Goal: Task Accomplishment & Management: Manage account settings

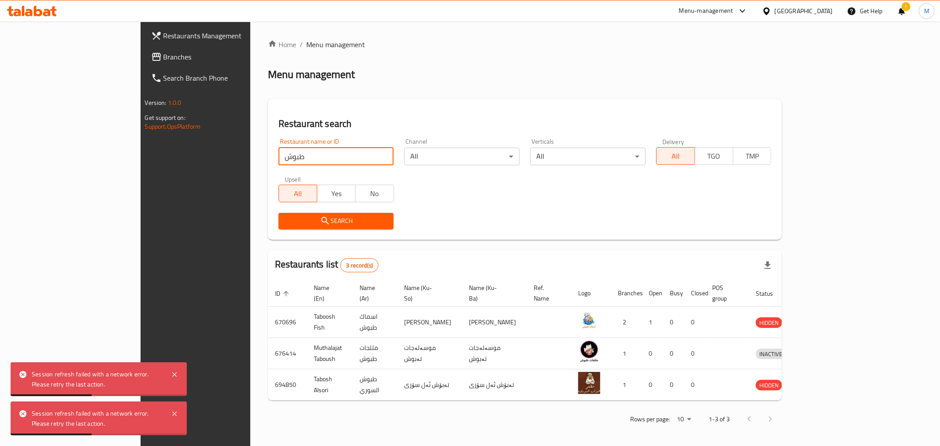
click at [279, 159] on input "طبوش" at bounding box center [336, 157] width 115 height 18
click at [431, 188] on div "Restaurant name or ID Restaurant name or ID Channel All ​ Verticals All ​ Deliv…" at bounding box center [525, 183] width 504 height 101
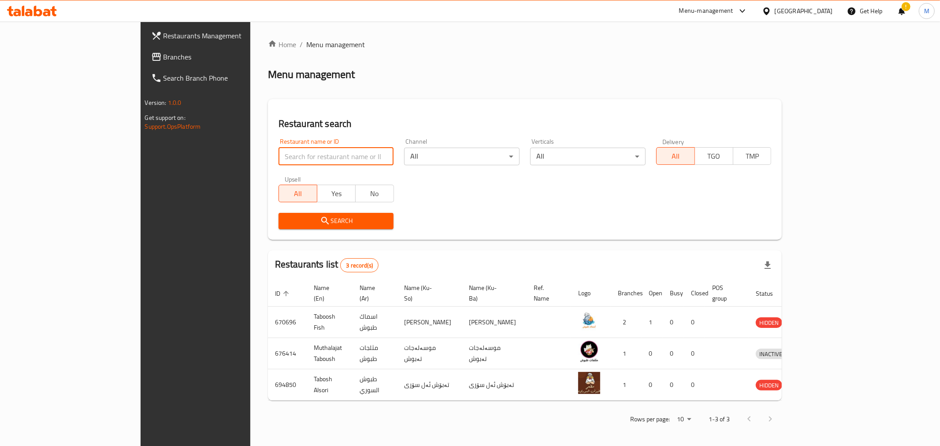
click at [279, 157] on input "search" at bounding box center [336, 157] width 115 height 18
type input "التوت"
click button "Search" at bounding box center [336, 221] width 115 height 16
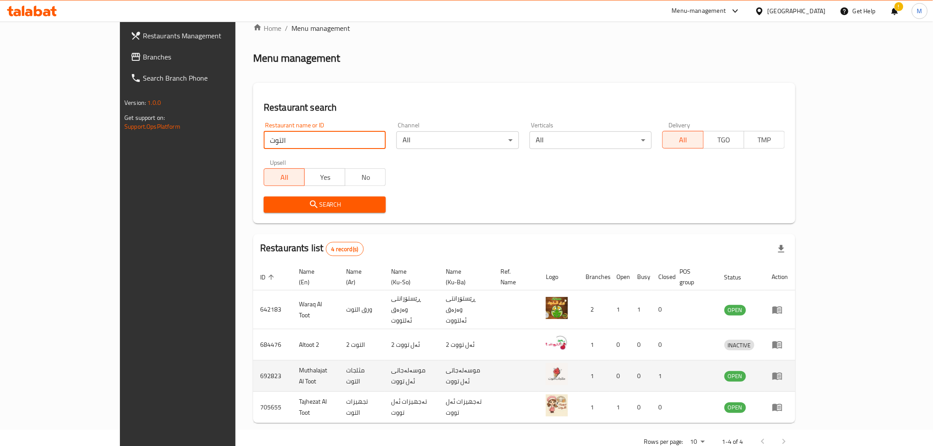
scroll to position [24, 0]
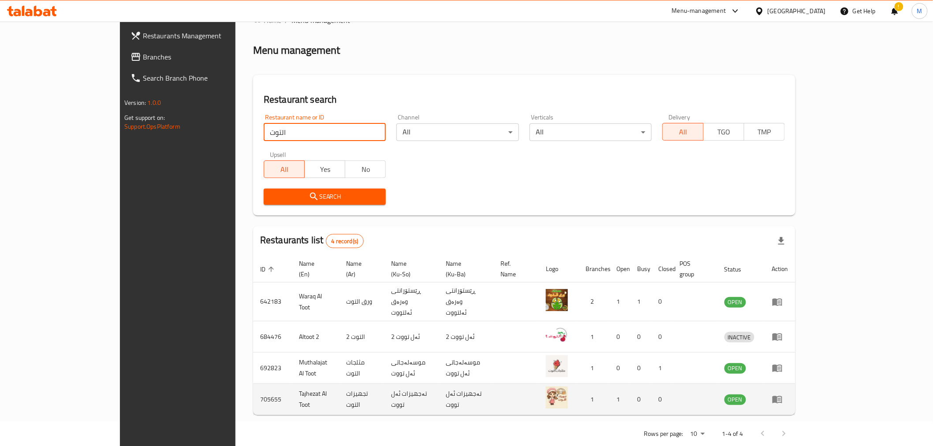
click at [795, 388] on td "enhanced table" at bounding box center [780, 399] width 30 height 31
click at [782, 396] on icon "enhanced table" at bounding box center [777, 399] width 10 height 7
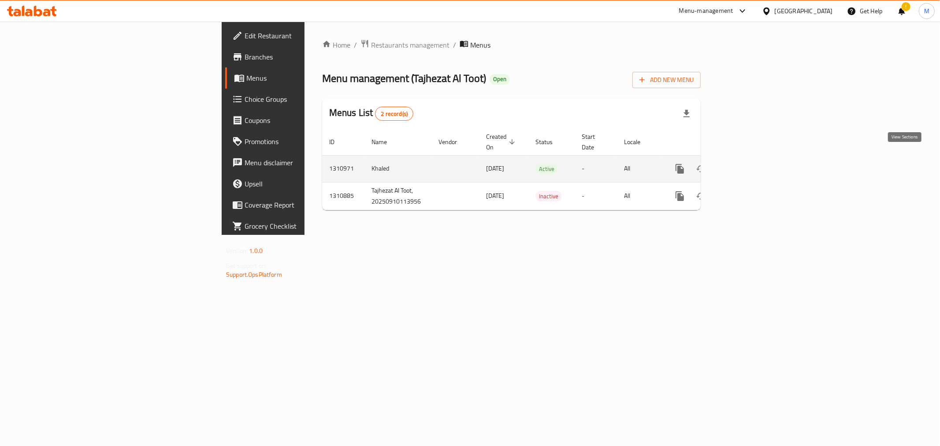
click at [749, 164] on icon "enhanced table" at bounding box center [743, 169] width 11 height 11
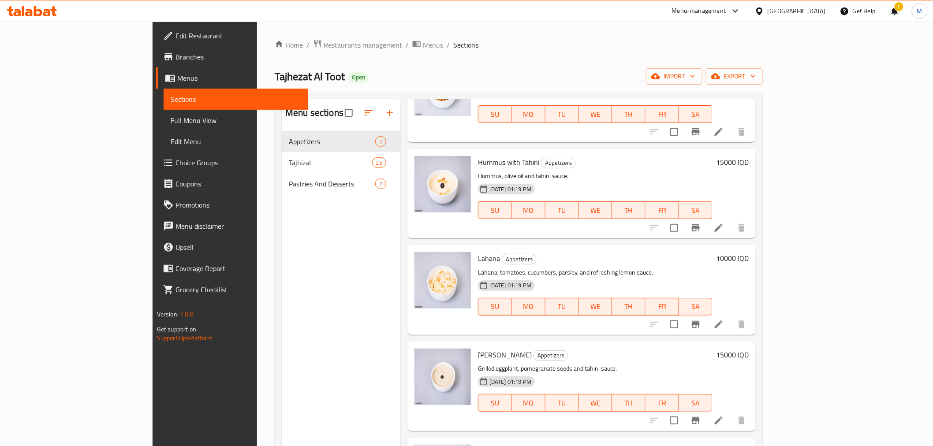
scroll to position [249, 0]
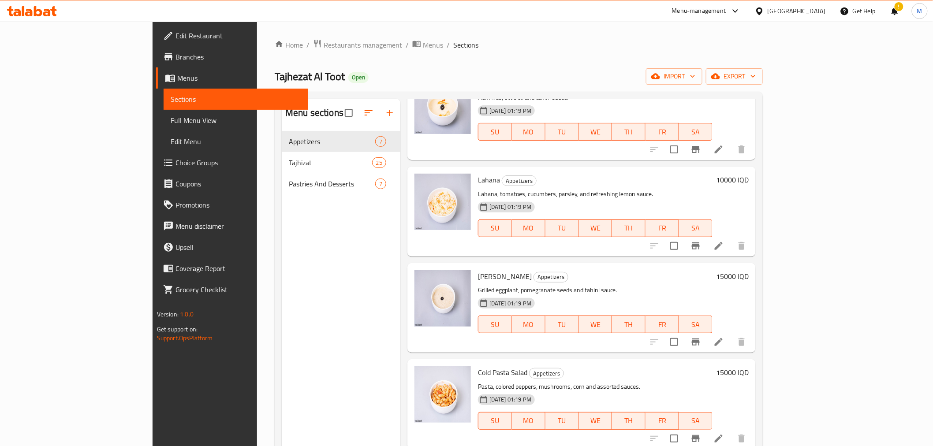
click at [275, 55] on div "Home / Restaurants management / Menus / Sections Tajhezat Al Toot Open import e…" at bounding box center [519, 295] width 488 height 513
click at [324, 40] on span "Restaurants management" at bounding box center [363, 45] width 78 height 11
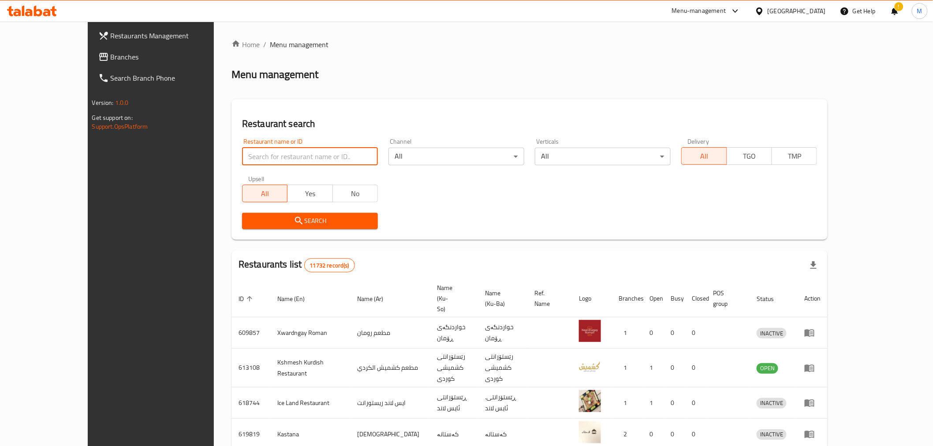
click at [242, 157] on input "search" at bounding box center [310, 157] width 136 height 18
type input "h"
click button "Search" at bounding box center [310, 221] width 136 height 16
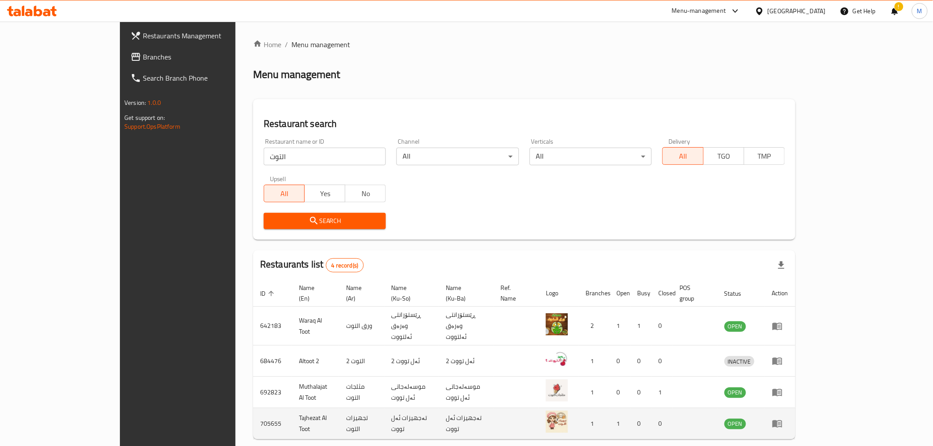
click at [253, 409] on td "705655" at bounding box center [272, 423] width 39 height 31
copy td "705655"
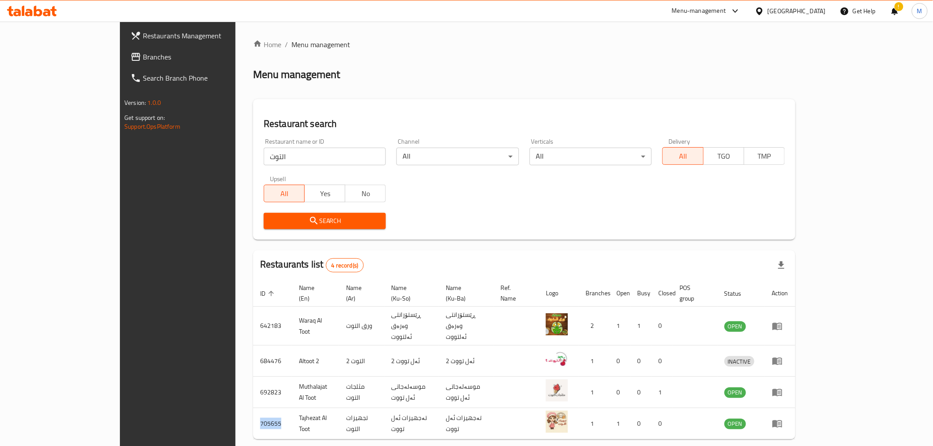
click at [264, 149] on input "التوت" at bounding box center [325, 157] width 122 height 18
click at [264, 155] on input "التوت" at bounding box center [325, 157] width 122 height 18
type input "كارما"
click button "Search" at bounding box center [325, 221] width 122 height 16
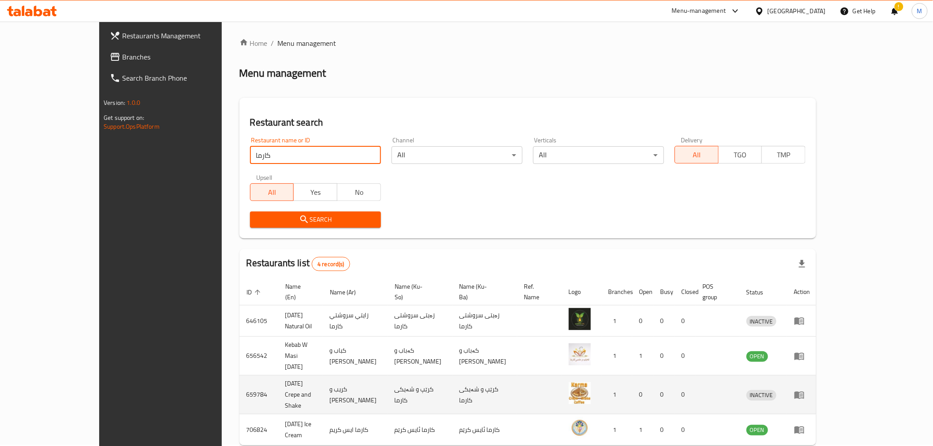
scroll to position [24, 0]
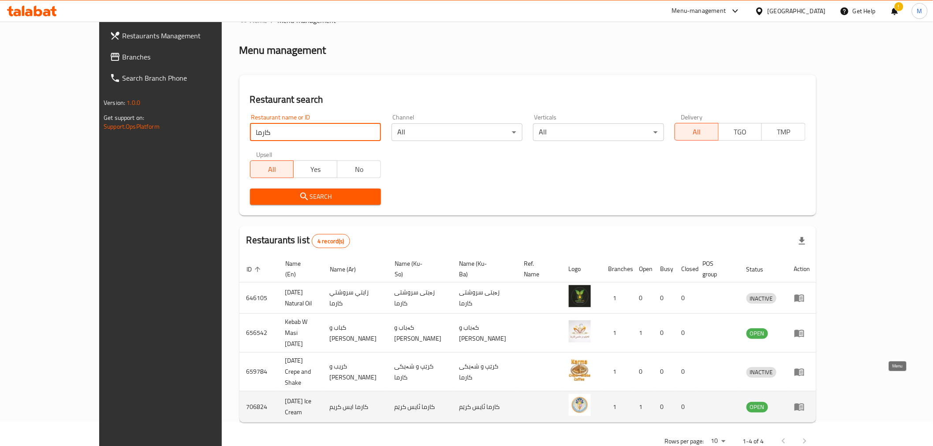
click at [803, 405] on icon "enhanced table" at bounding box center [800, 407] width 3 height 4
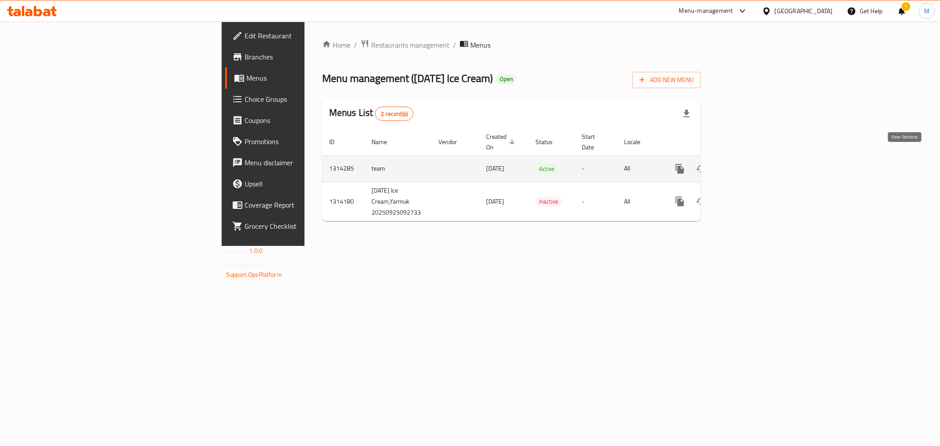
click at [749, 164] on icon "enhanced table" at bounding box center [743, 169] width 11 height 11
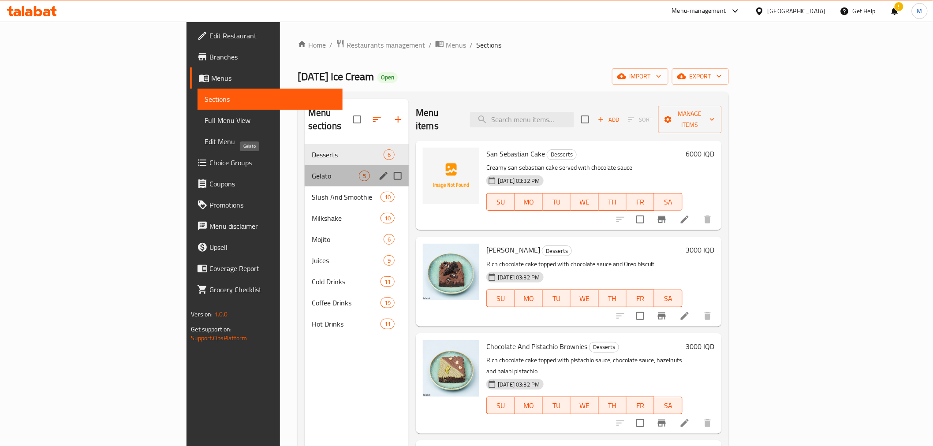
click at [312, 171] on span "Gelato" at bounding box center [335, 176] width 47 height 11
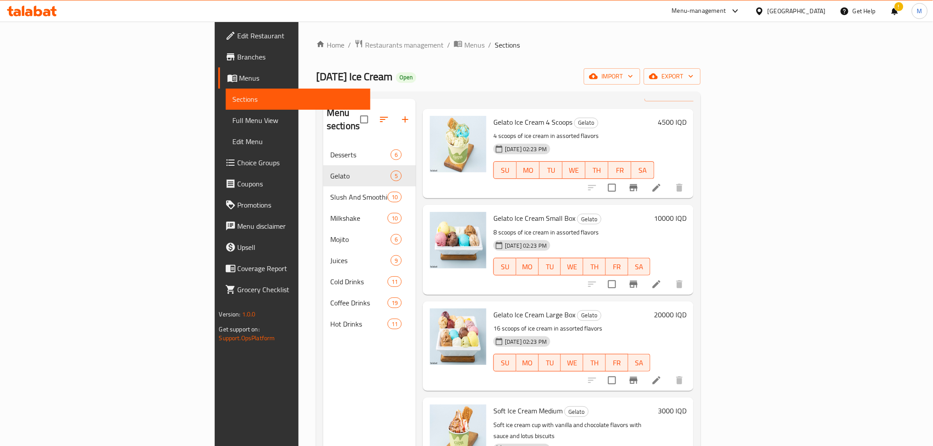
scroll to position [56, 0]
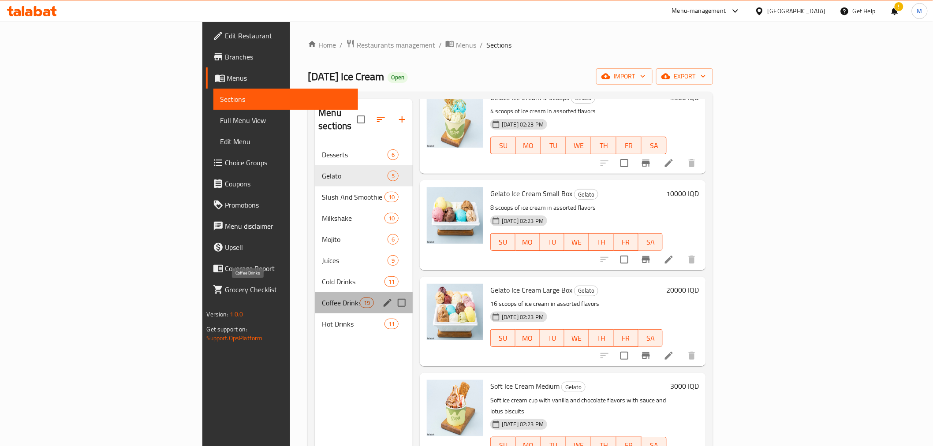
click at [322, 297] on span "Coffee Drinks" at bounding box center [340, 302] width 37 height 11
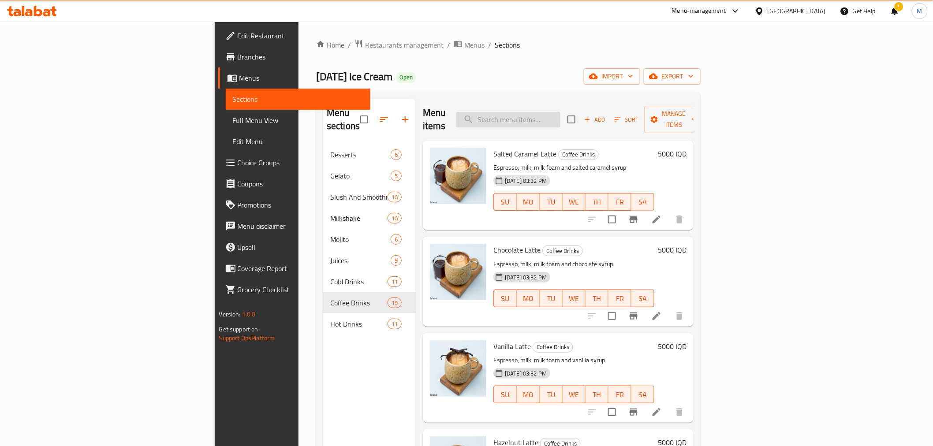
click at [560, 112] on input "search" at bounding box center [508, 119] width 104 height 15
type input "ث"
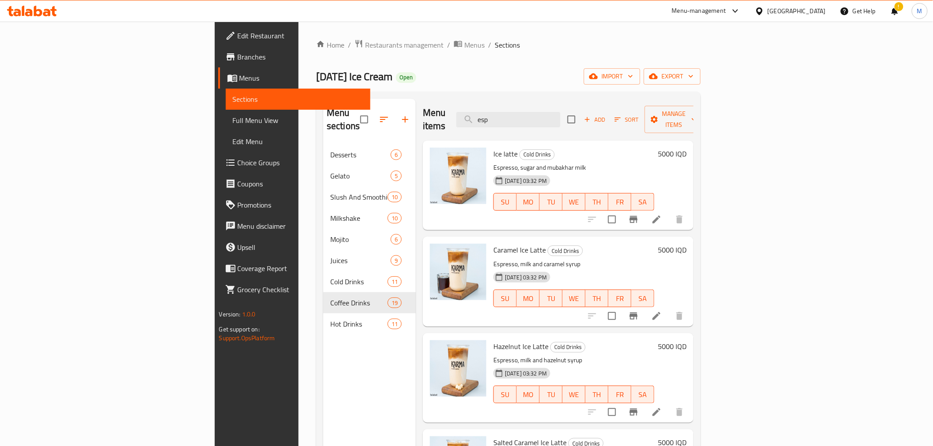
type input "esp"
click at [493, 162] on p "Espresso, sugar and mubakhar milk" at bounding box center [573, 167] width 161 height 11
click at [662, 214] on icon at bounding box center [656, 219] width 11 height 11
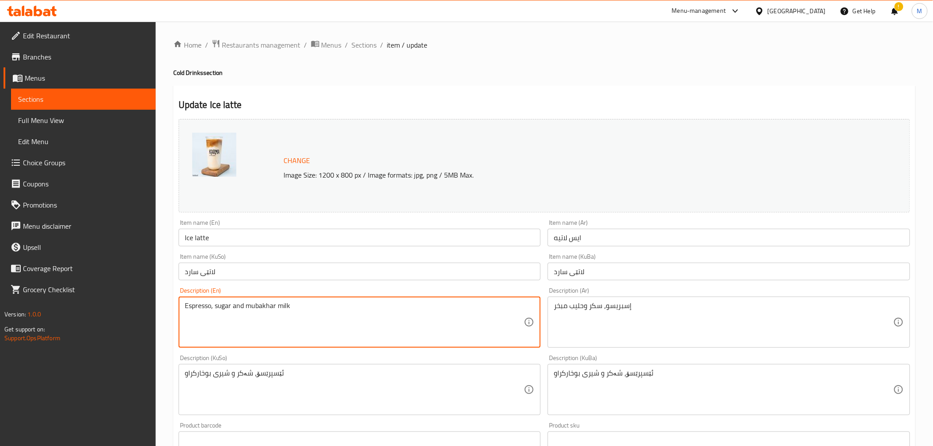
drag, startPoint x: 275, startPoint y: 307, endPoint x: 216, endPoint y: 312, distance: 59.2
type textarea "Espresso, milk"
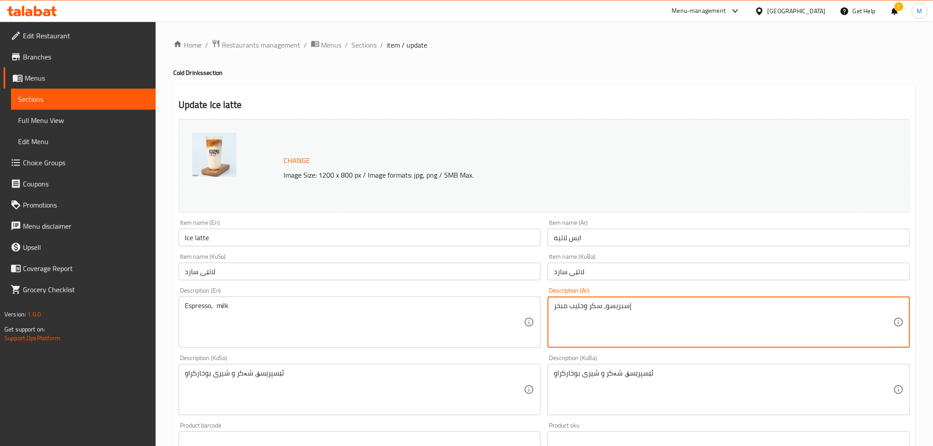
drag, startPoint x: 603, startPoint y: 305, endPoint x: 585, endPoint y: 305, distance: 17.6
drag, startPoint x: 571, startPoint y: 307, endPoint x: 517, endPoint y: 307, distance: 54.2
click at [517, 307] on div "Change Image Size: 1200 x 800 px / Image formats: jpg, png / 5MB Max. Item name…" at bounding box center [544, 362] width 738 height 494
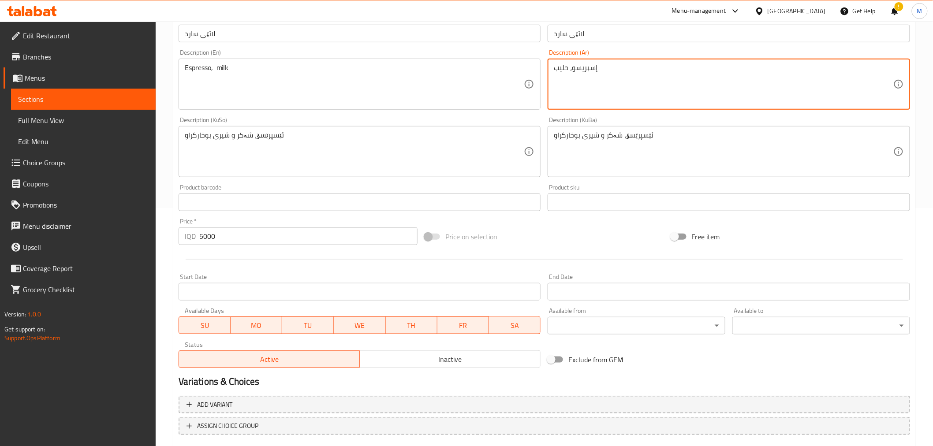
scroll to position [289, 0]
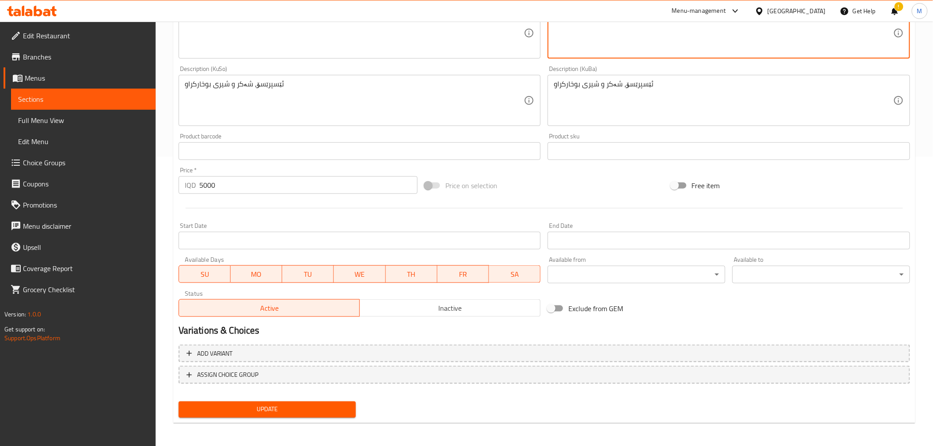
type textarea "إسبريسو، حليب"
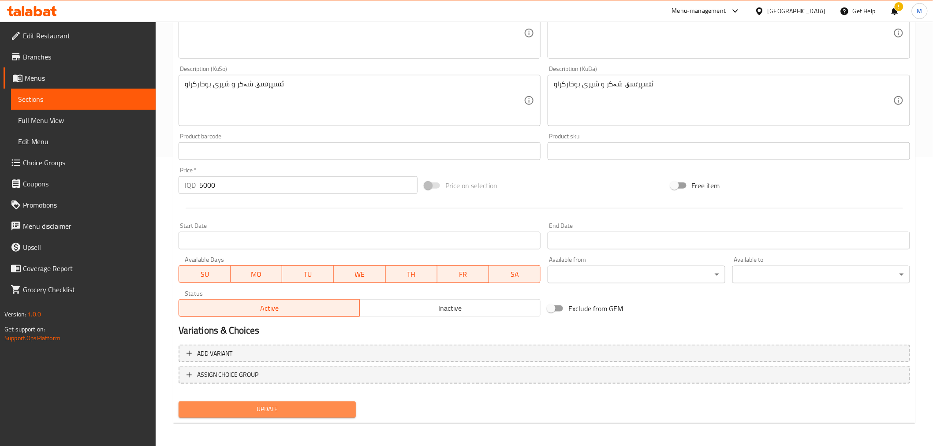
click at [293, 413] on span "Update" at bounding box center [268, 409] width 164 height 11
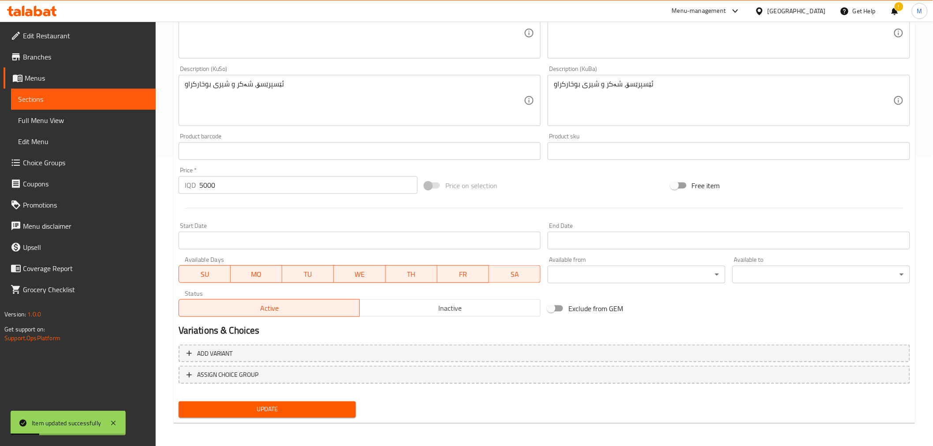
scroll to position [0, 0]
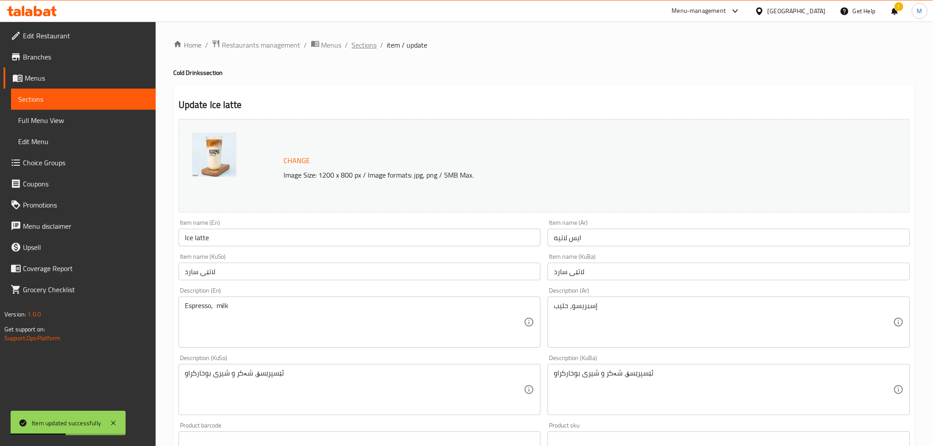
click at [361, 42] on span "Sections" at bounding box center [364, 45] width 25 height 11
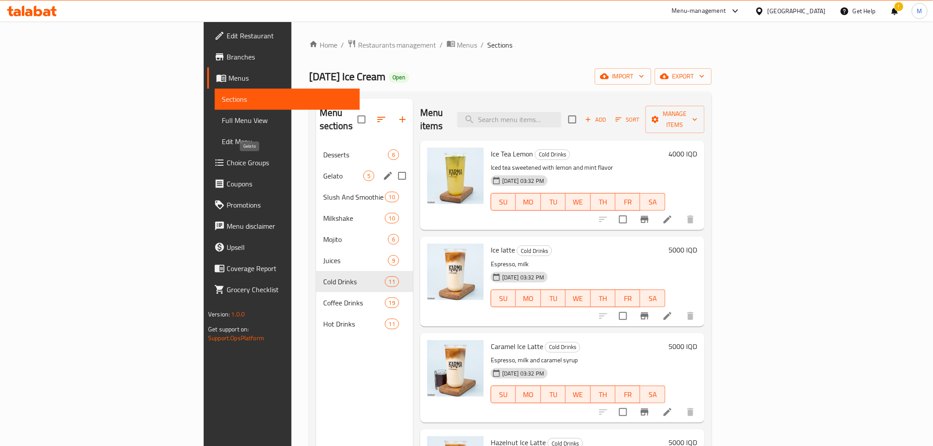
click at [323, 171] on span "Gelato" at bounding box center [343, 176] width 40 height 11
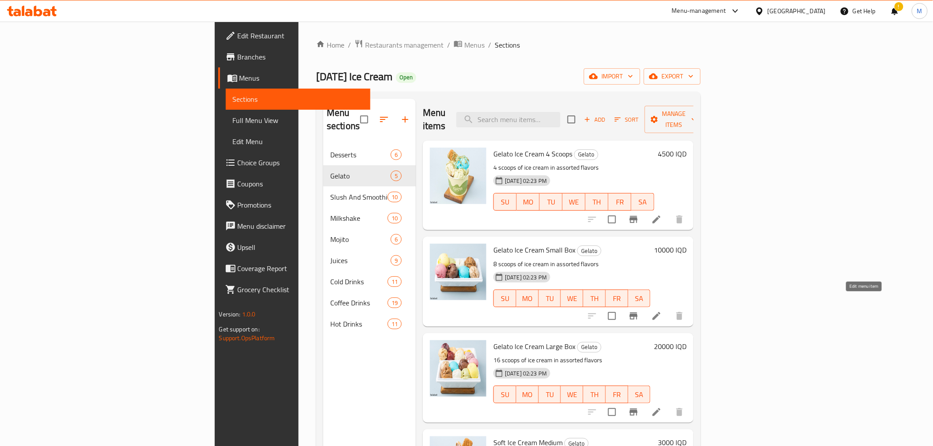
click at [662, 311] on icon at bounding box center [656, 316] width 11 height 11
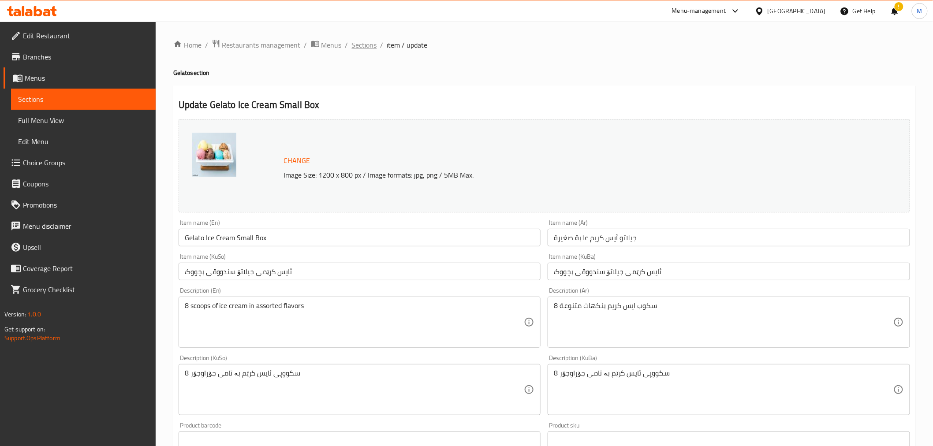
click at [371, 45] on span "Sections" at bounding box center [364, 45] width 25 height 11
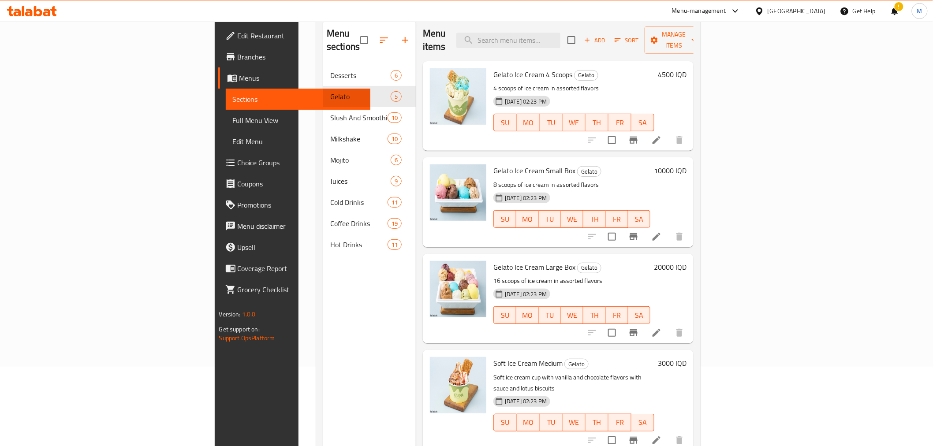
scroll to position [74, 0]
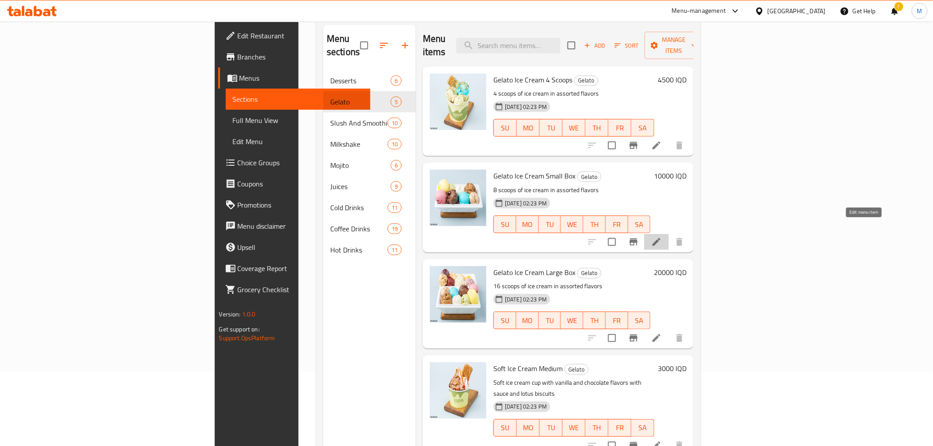
click at [662, 237] on icon at bounding box center [656, 242] width 11 height 11
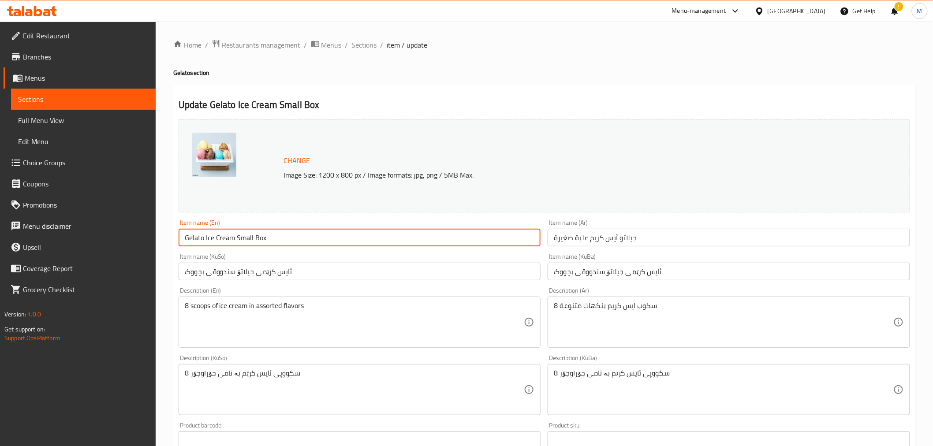
click at [322, 239] on input "Gelato Ice Cream Small Box" at bounding box center [359, 238] width 362 height 18
type input "Gelato Ice Cream Small Box Half Kilo"
click at [550, 234] on input "جيلاتو آيس كريم علبة صغيرة" at bounding box center [728, 238] width 362 height 18
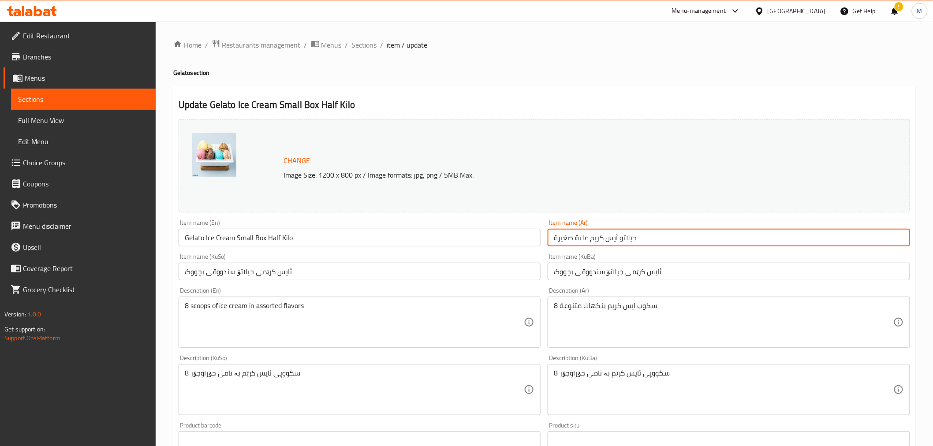
click at [654, 245] on input "جيلاتو آيس كريم علبة صغيرة" at bounding box center [728, 238] width 362 height 18
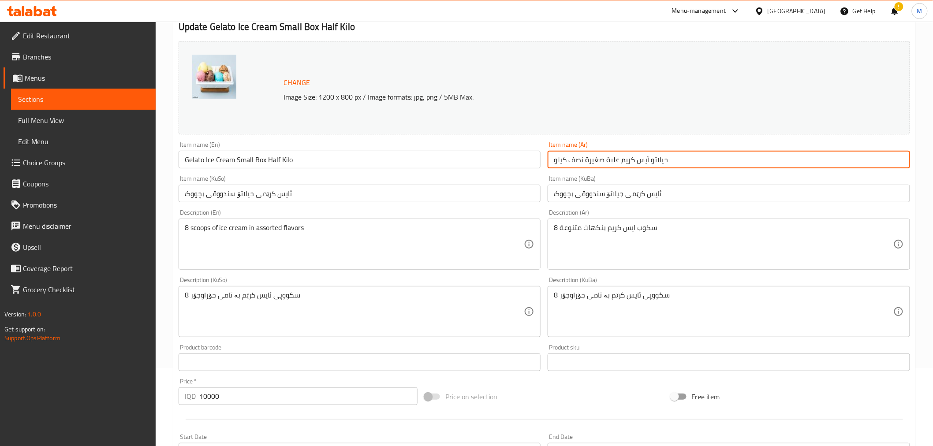
scroll to position [289, 0]
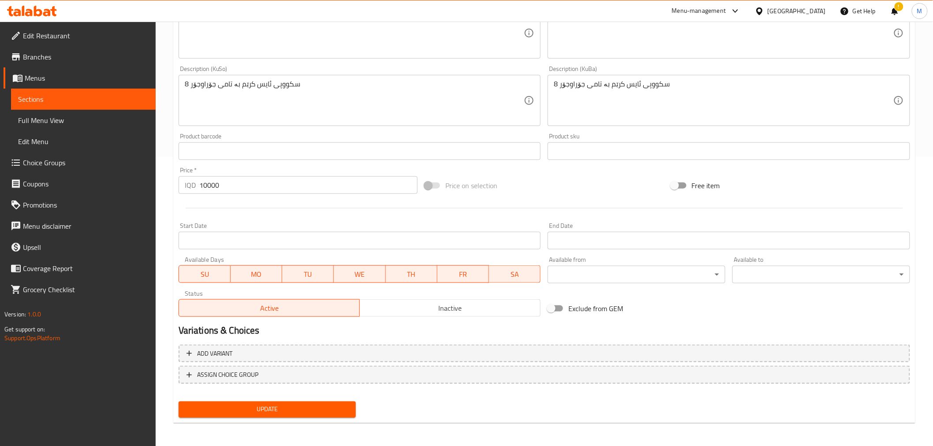
type input "جيلاتو آيس كريم علبة صغيرة نصف كيلو"
click at [273, 410] on span "Update" at bounding box center [268, 409] width 164 height 11
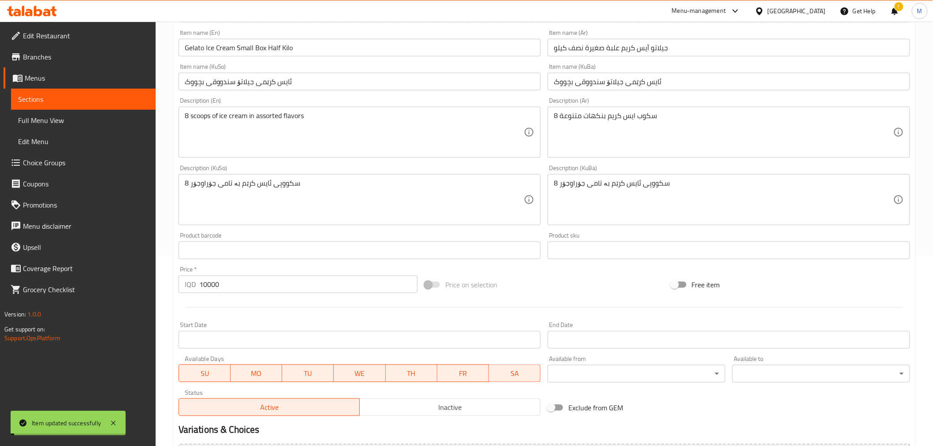
scroll to position [0, 0]
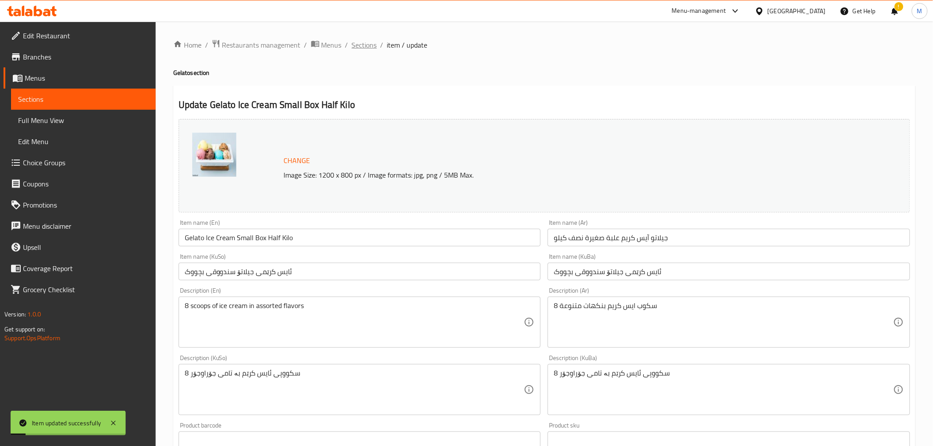
click at [357, 42] on span "Sections" at bounding box center [364, 45] width 25 height 11
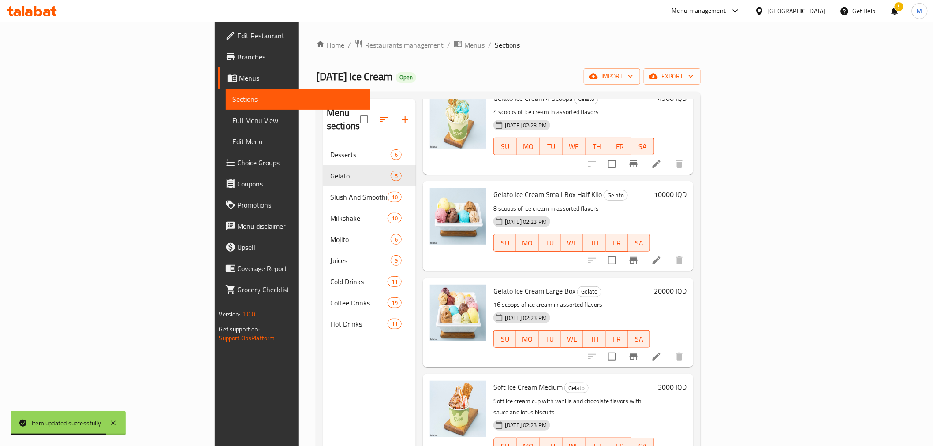
scroll to position [56, 0]
click at [662, 350] on icon at bounding box center [656, 355] width 11 height 11
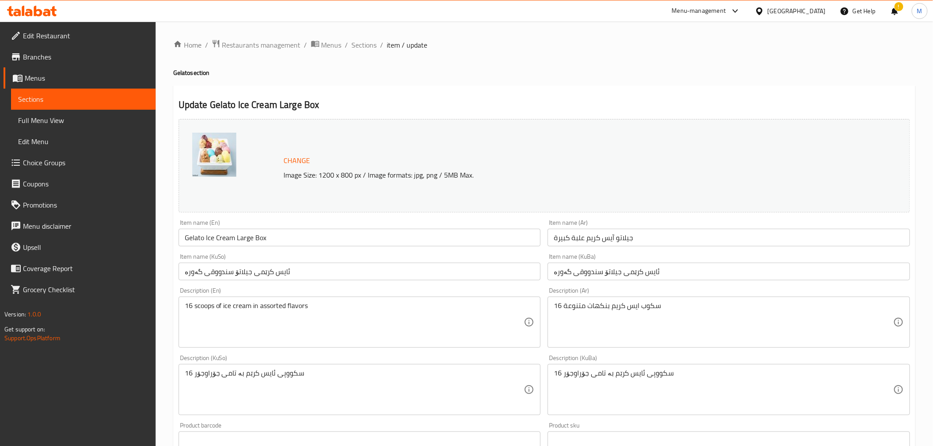
click at [289, 236] on input "Gelato Ice Cream Large Box" at bounding box center [359, 238] width 362 height 18
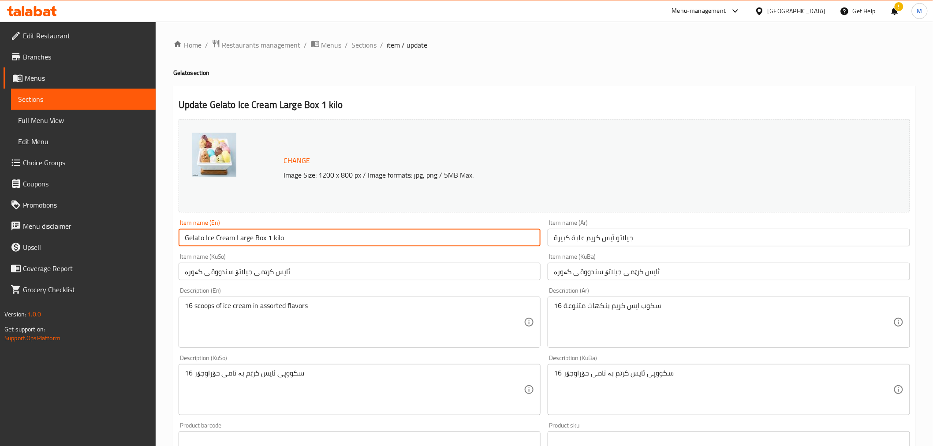
type input "Gelato Ice Cream Large Box 1 kilo"
click at [692, 236] on input "جيلاتو آيس كريم علبة كبيرة" at bounding box center [728, 238] width 362 height 18
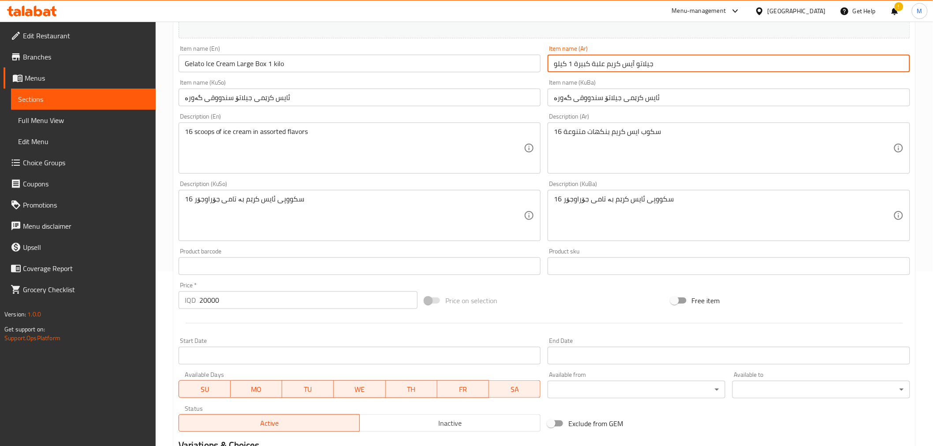
scroll to position [289, 0]
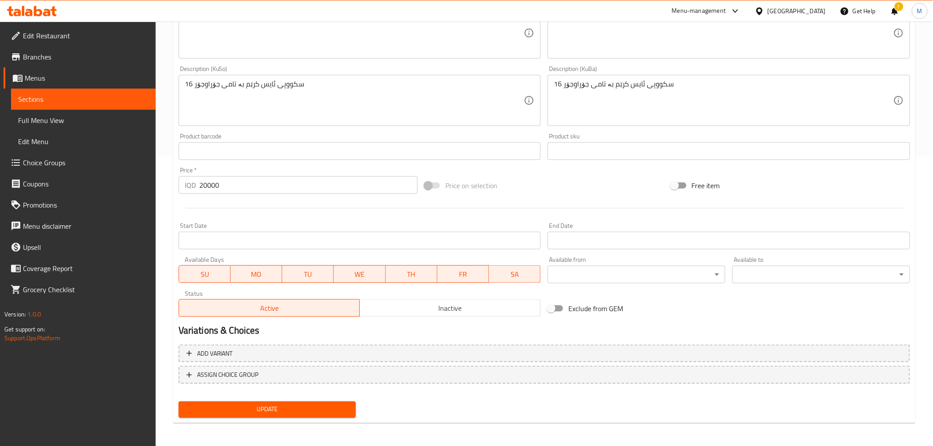
type input "جيلاتو آيس كريم علبة كبيرة 1 كيلو"
click at [332, 408] on span "Update" at bounding box center [268, 409] width 164 height 11
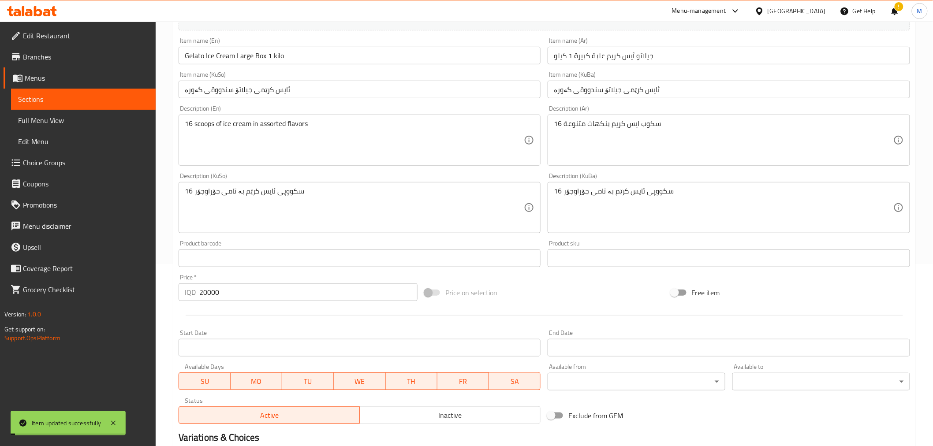
scroll to position [0, 0]
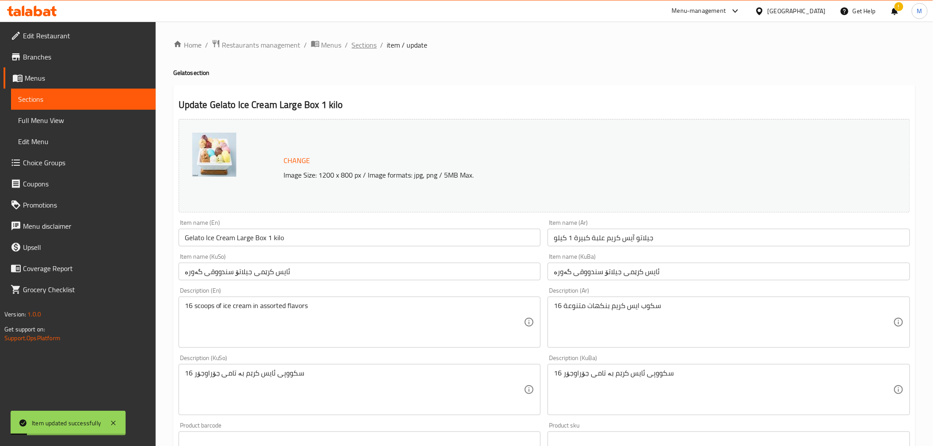
click at [359, 46] on span "Sections" at bounding box center [364, 45] width 25 height 11
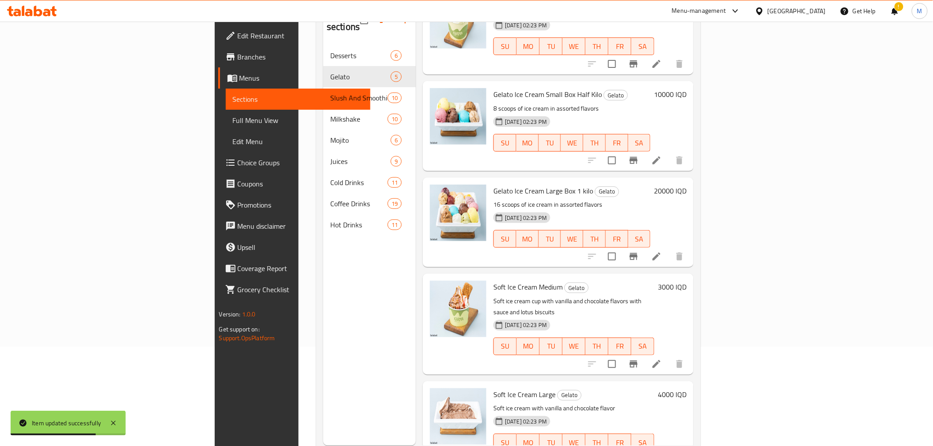
scroll to position [123, 0]
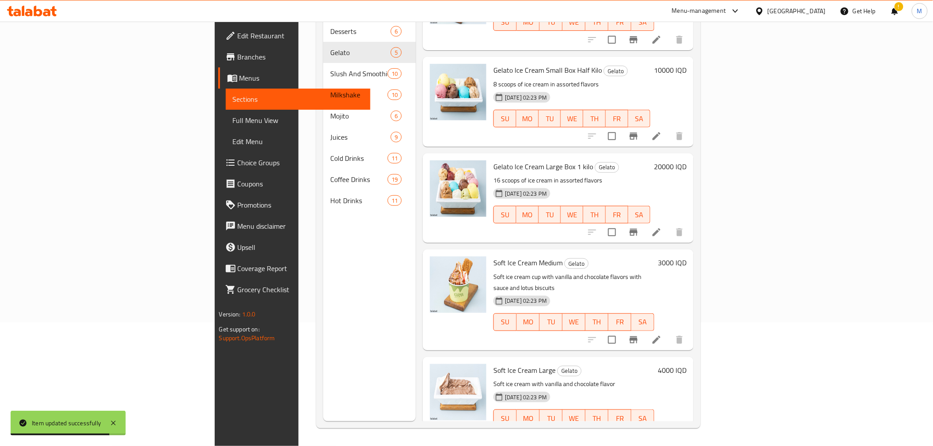
click at [686, 257] on h6 "3000 IQD" at bounding box center [672, 263] width 29 height 12
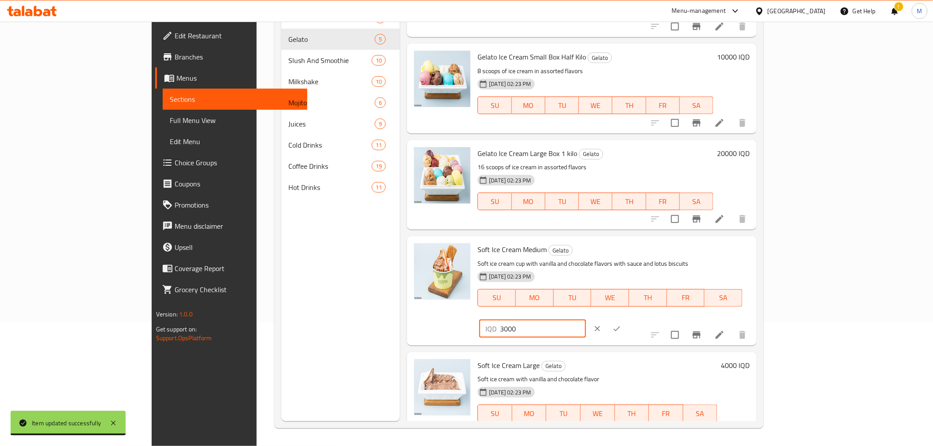
drag, startPoint x: 773, startPoint y: 253, endPoint x: 759, endPoint y: 251, distance: 14.2
click at [585, 320] on div "IQD 3000 ​" at bounding box center [532, 329] width 106 height 18
type input "2000"
click at [621, 324] on icon "ok" at bounding box center [616, 328] width 9 height 9
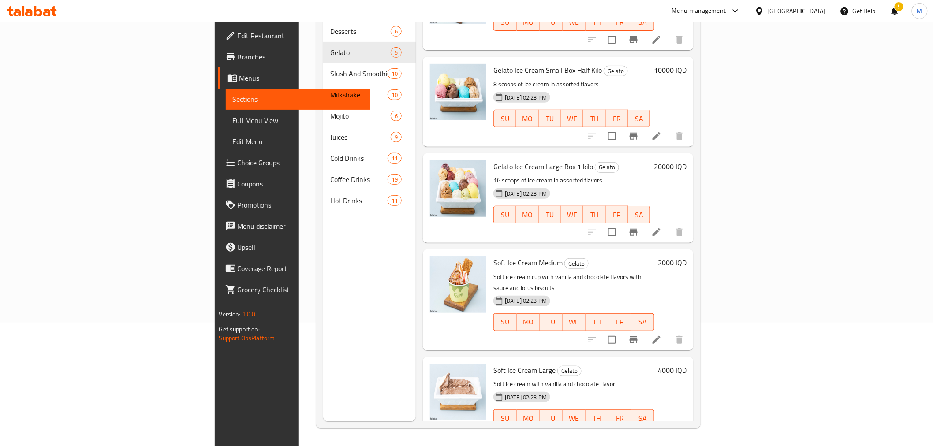
click at [686, 364] on h6 "4000 IQD" at bounding box center [672, 370] width 29 height 12
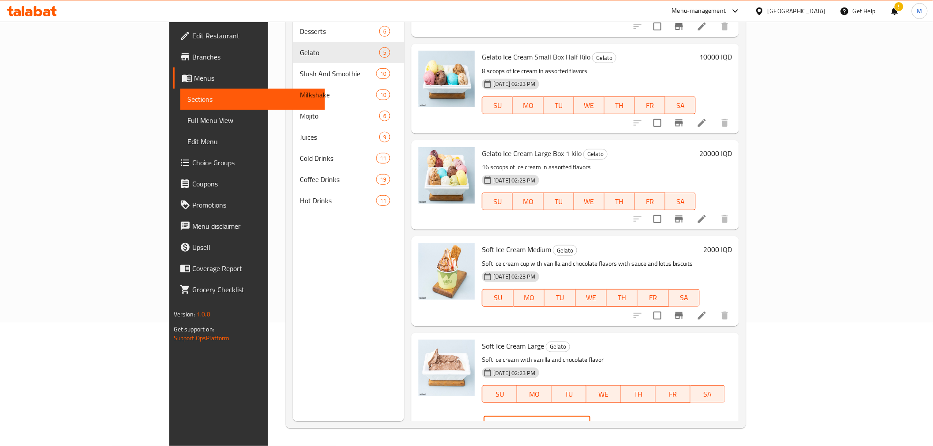
drag, startPoint x: 773, startPoint y: 351, endPoint x: 763, endPoint y: 351, distance: 9.7
click at [590, 416] on div "IQD 4000 ​" at bounding box center [536, 425] width 106 height 18
type input "6000"
click at [625, 423] on icon "ok" at bounding box center [621, 425] width 7 height 5
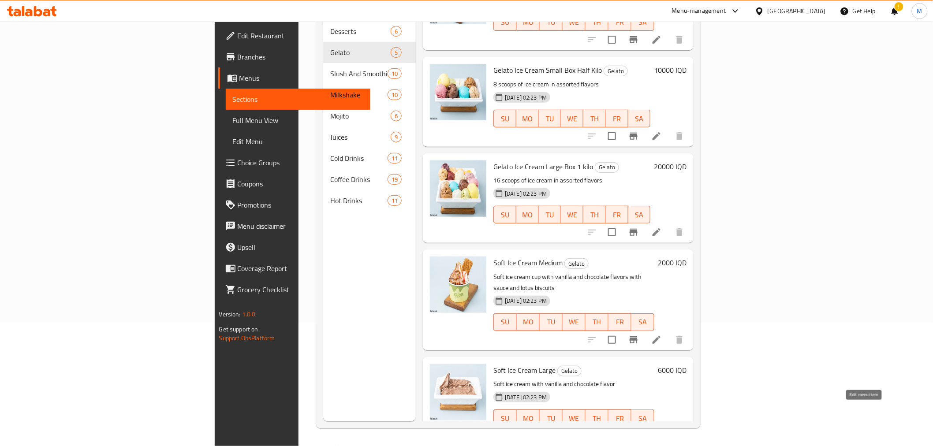
click at [660, 432] on icon at bounding box center [656, 436] width 8 height 8
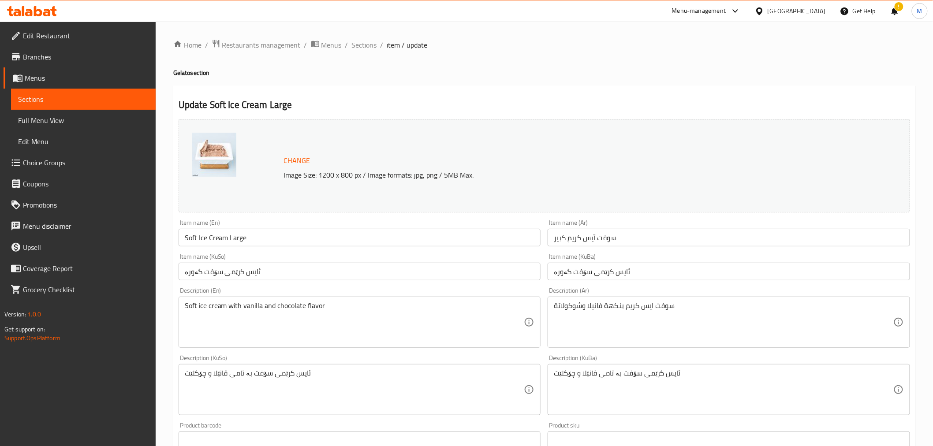
click at [395, 244] on input "Soft Ice Cream Large" at bounding box center [359, 238] width 362 height 18
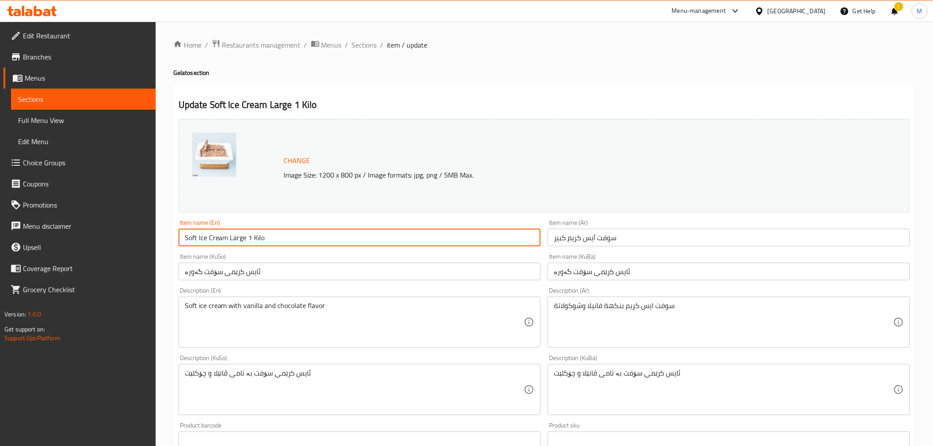
type input "Soft Ice Cream Large 1 Kilo"
click at [648, 243] on input "سوفت آيس كريم كبير" at bounding box center [728, 238] width 362 height 18
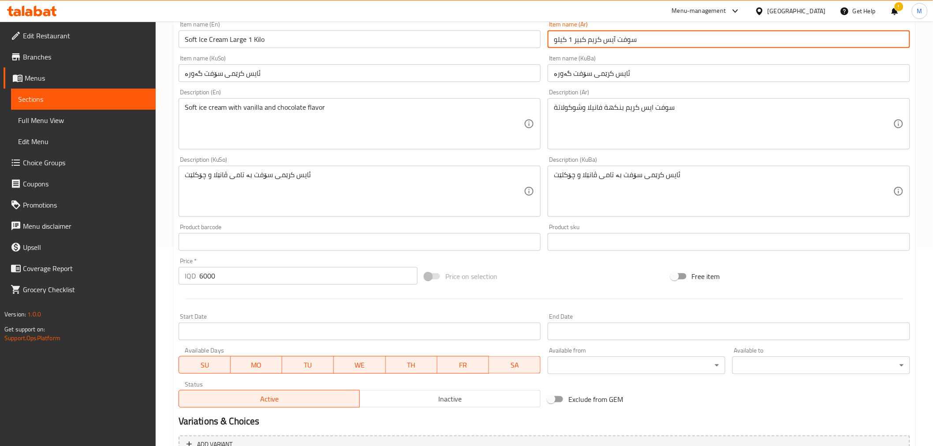
scroll to position [289, 0]
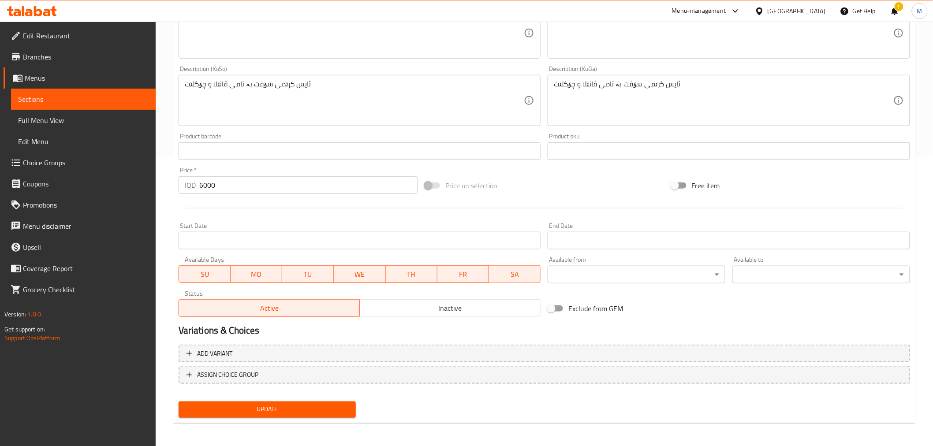
type input "سوفت آيس كريم كبير 1 كيلو"
click at [262, 412] on span "Update" at bounding box center [268, 409] width 164 height 11
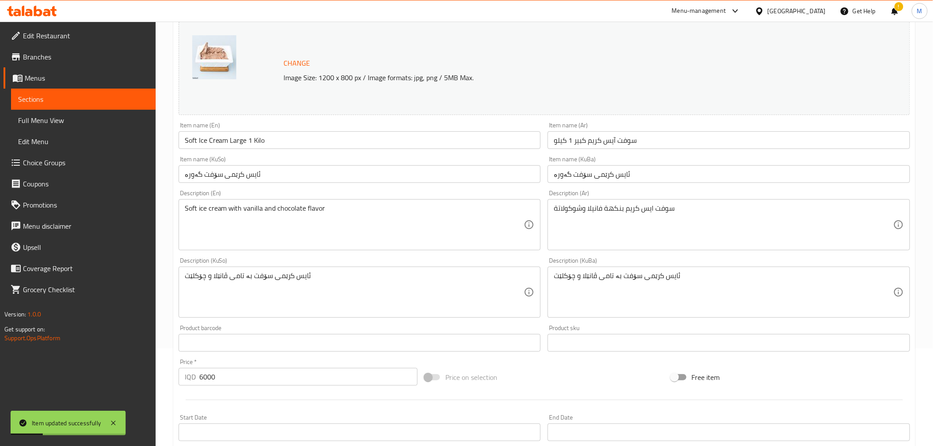
scroll to position [0, 0]
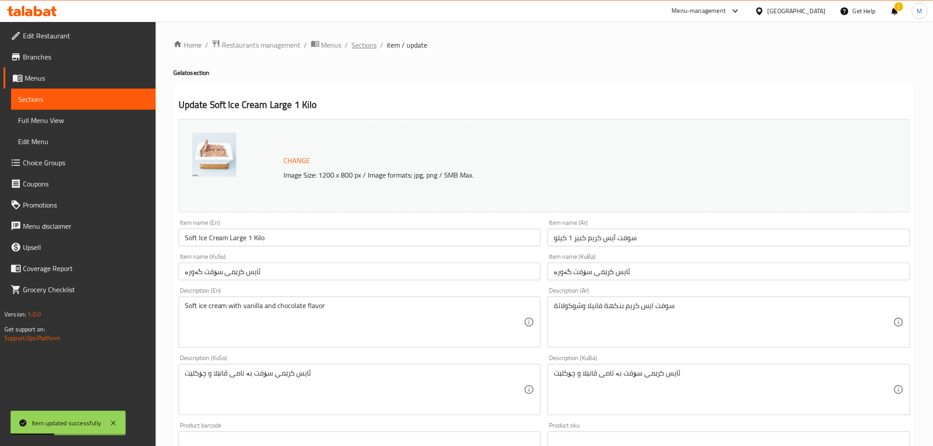
click at [362, 41] on span "Sections" at bounding box center [364, 45] width 25 height 11
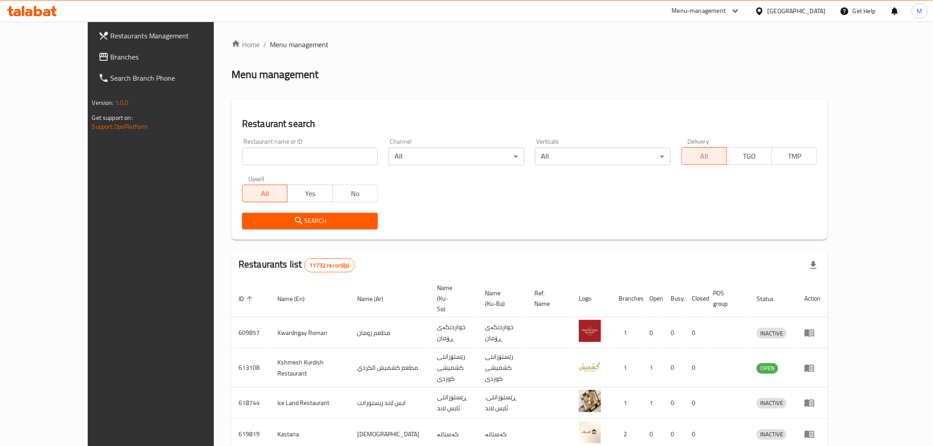
click at [242, 158] on input "search" at bounding box center [310, 157] width 136 height 18
type input "toot"
click button "Search" at bounding box center [310, 221] width 136 height 16
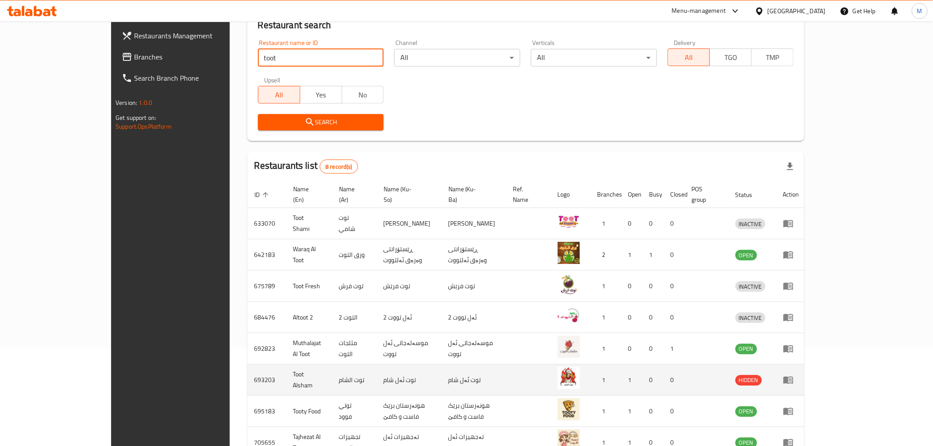
scroll to position [150, 0]
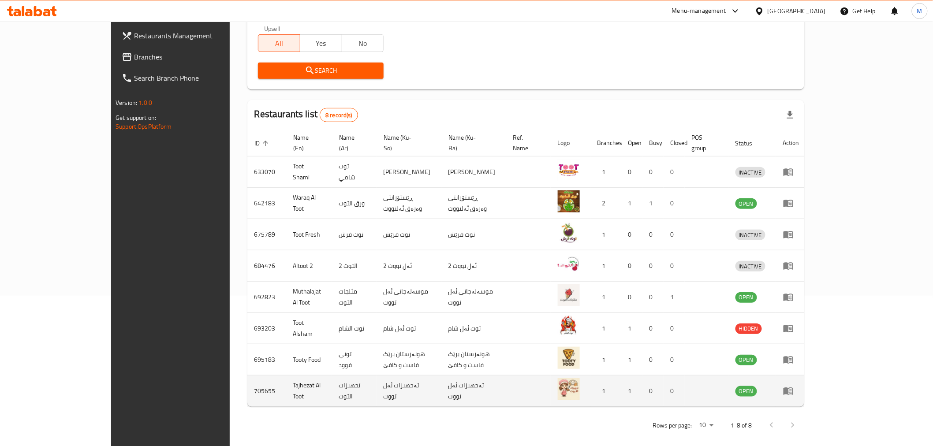
click at [806, 376] on td "enhanced table" at bounding box center [791, 391] width 30 height 31
click at [793, 386] on icon "enhanced table" at bounding box center [788, 391] width 11 height 11
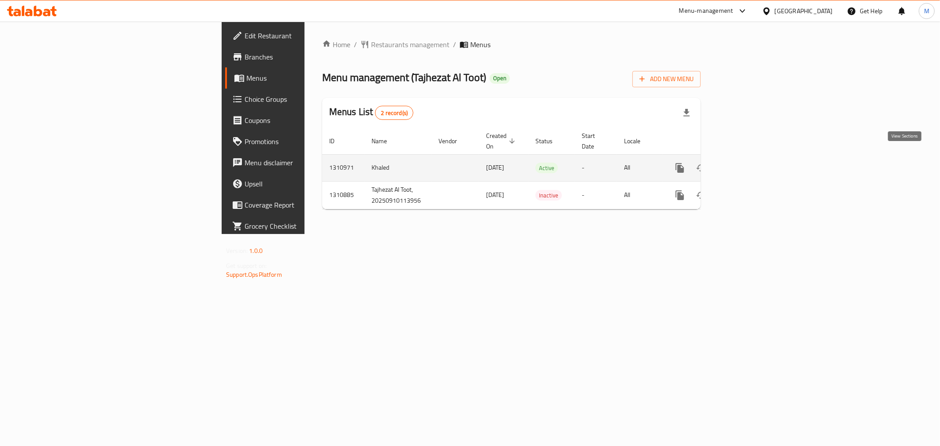
click at [754, 157] on link "enhanced table" at bounding box center [743, 167] width 21 height 21
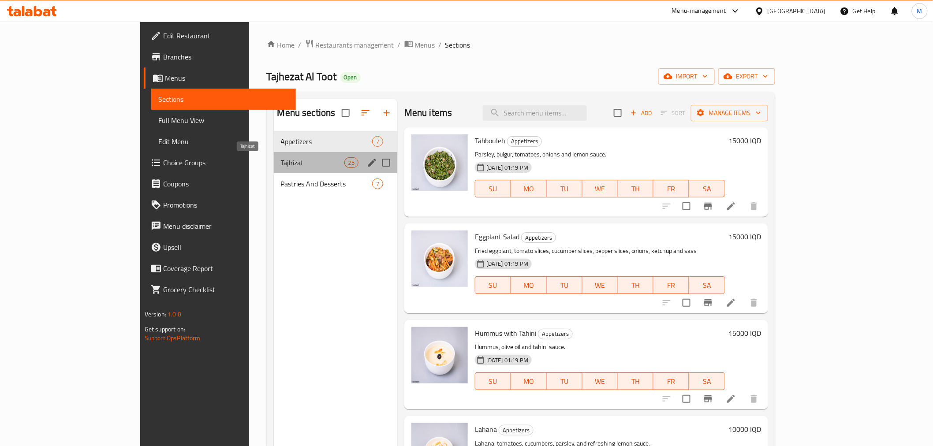
click at [287, 164] on span "Tajhizat" at bounding box center [312, 162] width 63 height 11
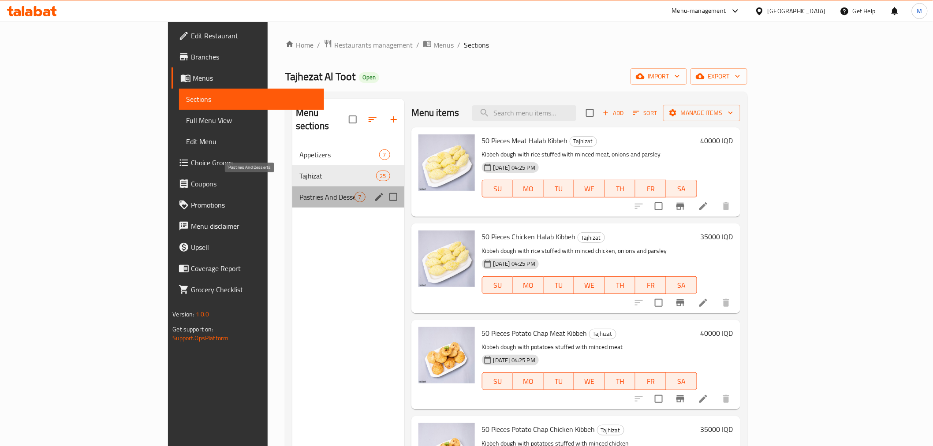
click at [299, 192] on span "Pastries And Desserts" at bounding box center [326, 197] width 55 height 11
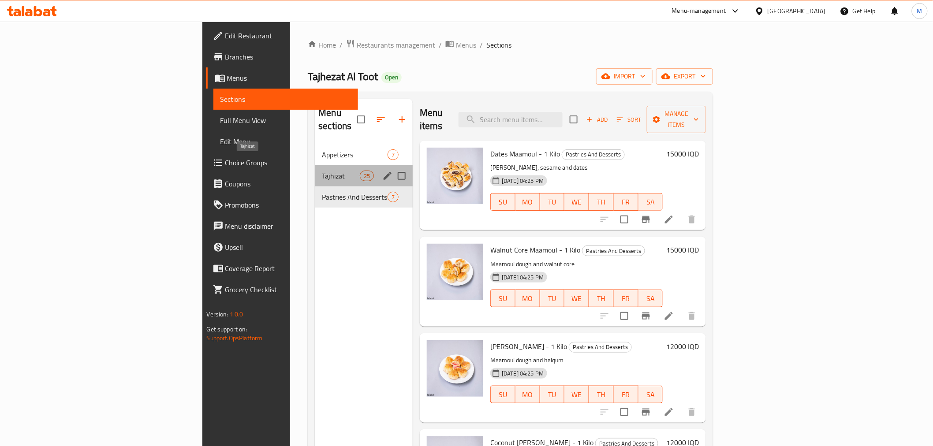
click at [322, 171] on span "Tajhizat" at bounding box center [340, 176] width 37 height 11
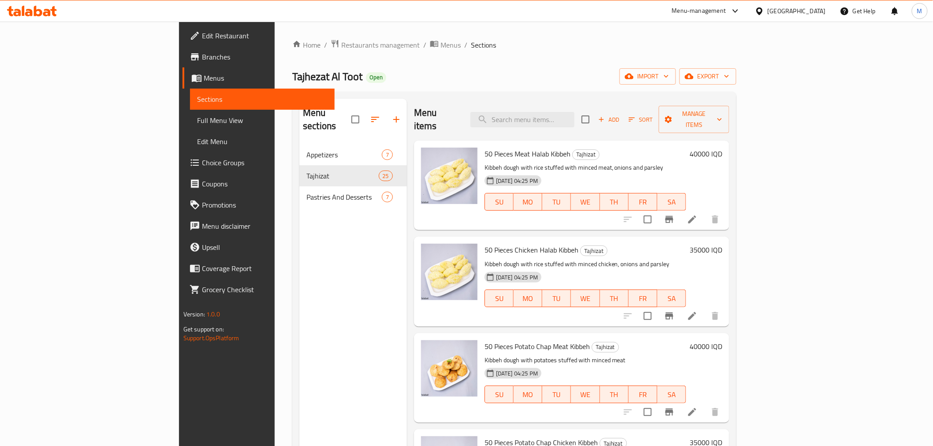
click at [484, 147] on span "50 Pieces Meat Halab Kibbeh" at bounding box center [527, 153] width 86 height 13
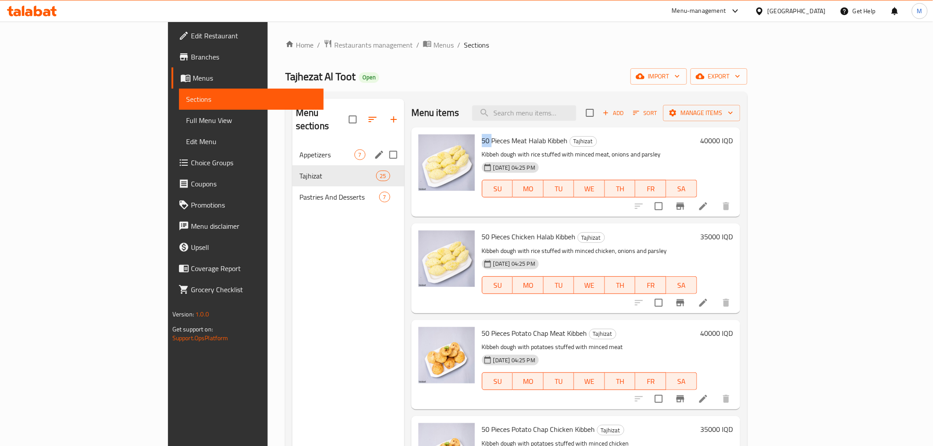
click at [299, 149] on span "Appetizers" at bounding box center [326, 154] width 55 height 11
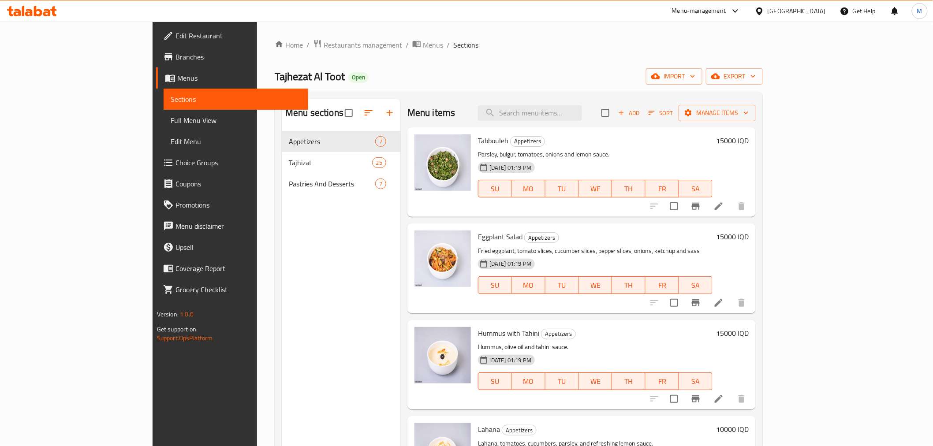
click at [36, 13] on icon at bounding box center [38, 11] width 8 height 11
